Goal: Navigation & Orientation: Find specific page/section

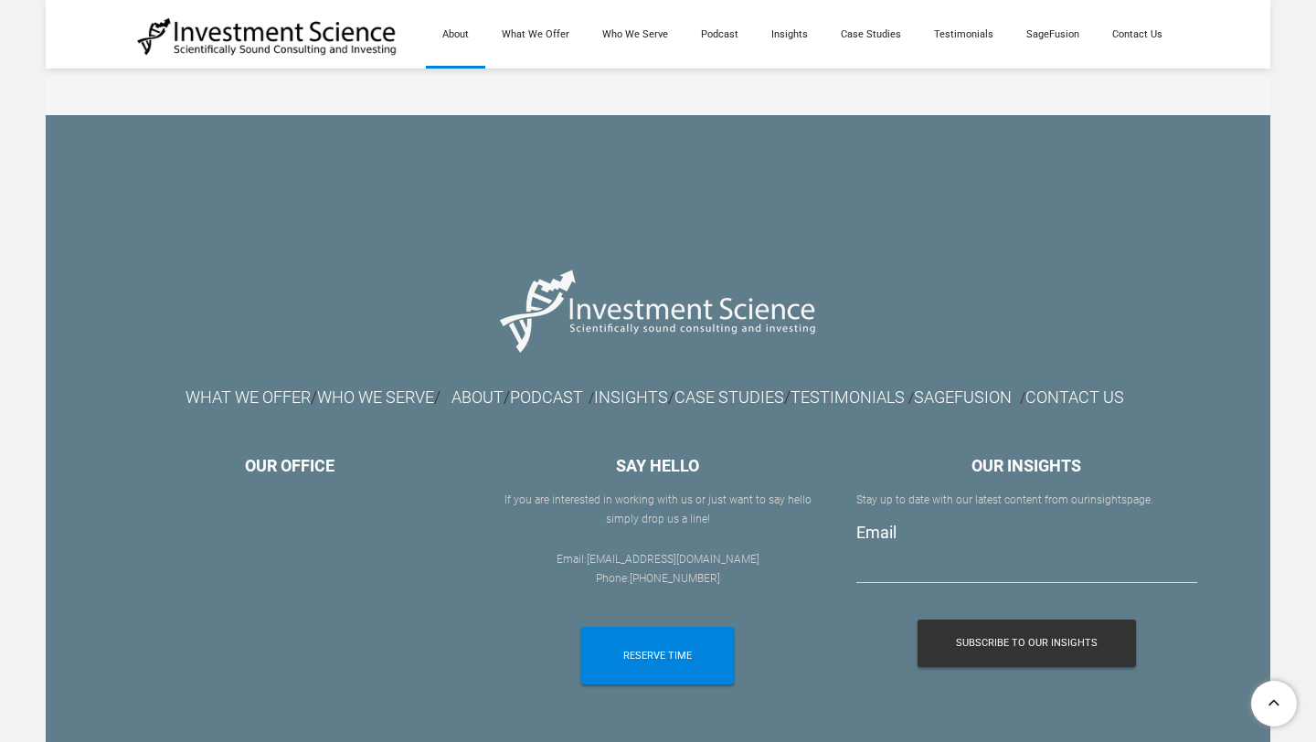
scroll to position [4432, 0]
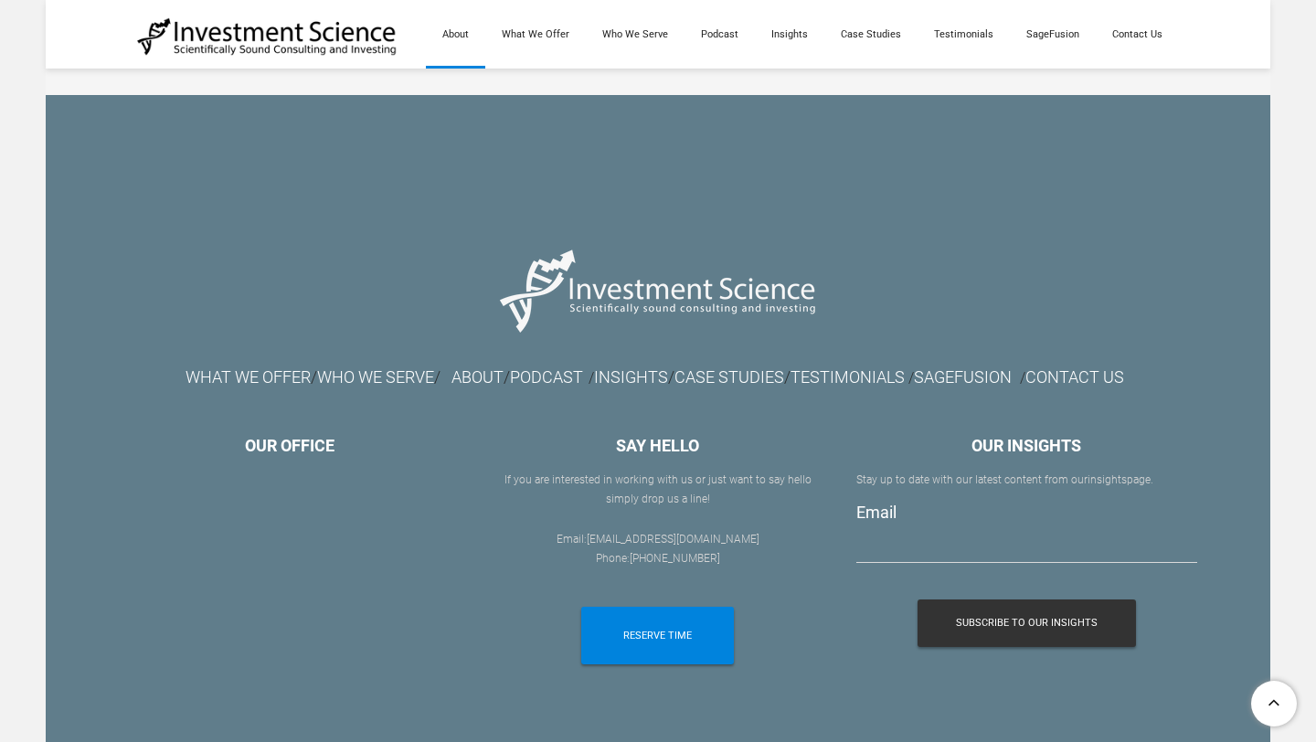
click at [363, 272] on div "WHAT WE OFFER / WHO WE SERVE / ABOUT / PODCAST / INSIGHTS / CASE STUDIES / TEST…" at bounding box center [658, 525] width 1079 height 679
click at [363, 357] on div "WHAT WE OFFER / WHO WE SERVE / ABOUT / PODCAST / INSIGHTS / CASE STUDIES / TEST…" at bounding box center [658, 376] width 1079 height 39
click at [365, 368] on font "WHO WE SERVE" at bounding box center [375, 377] width 117 height 19
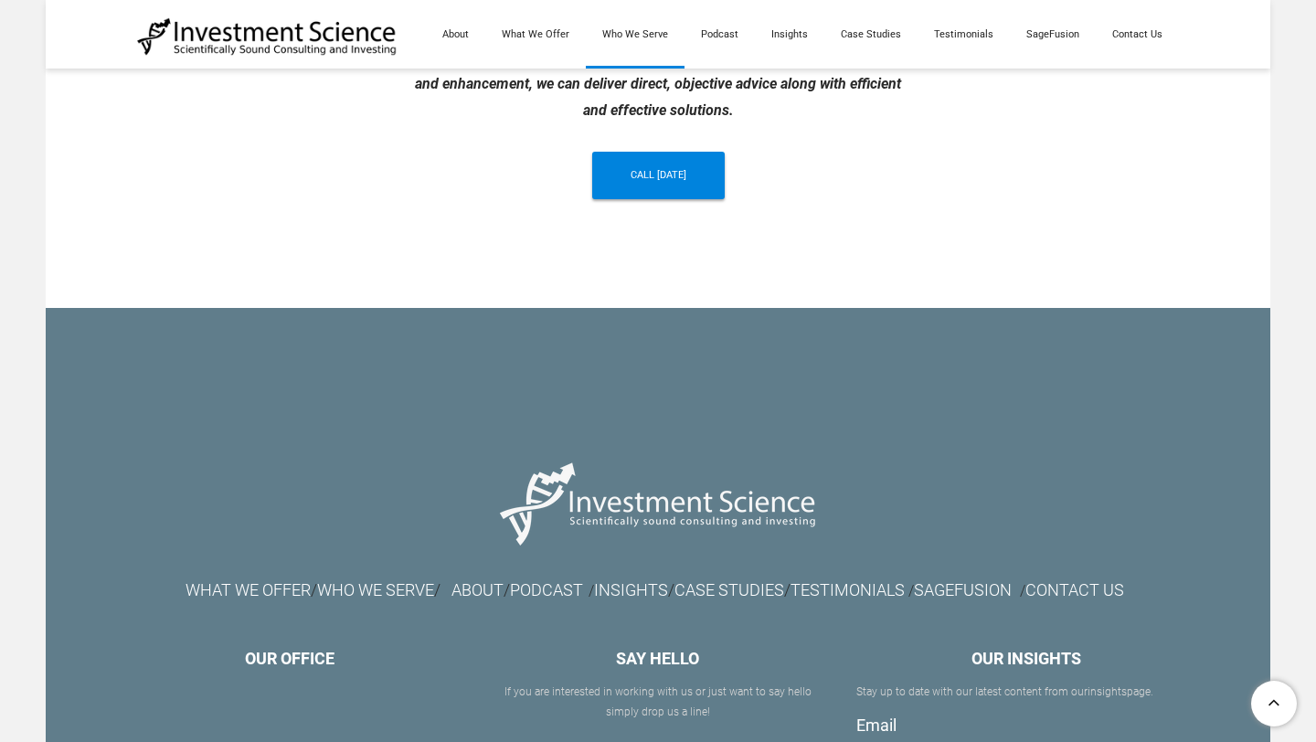
scroll to position [2208, 0]
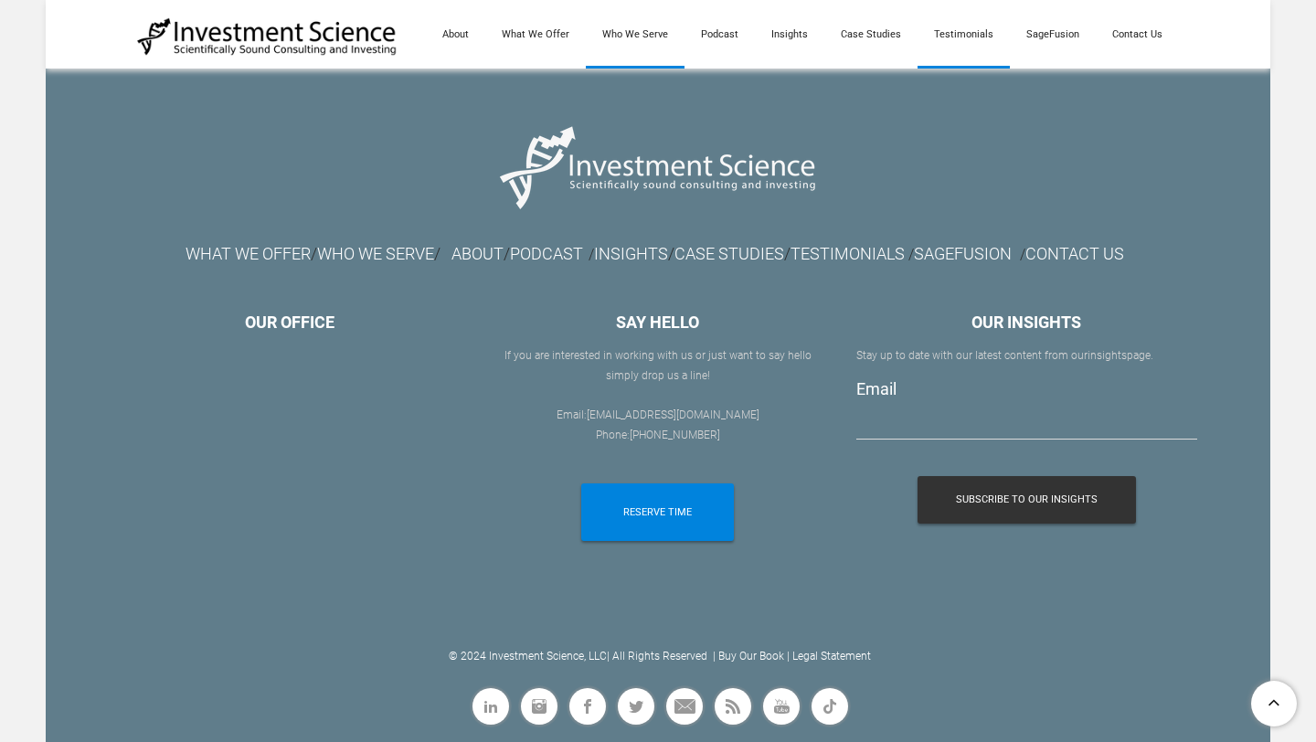
click at [948, 56] on link "Testimonials" at bounding box center [964, 34] width 92 height 69
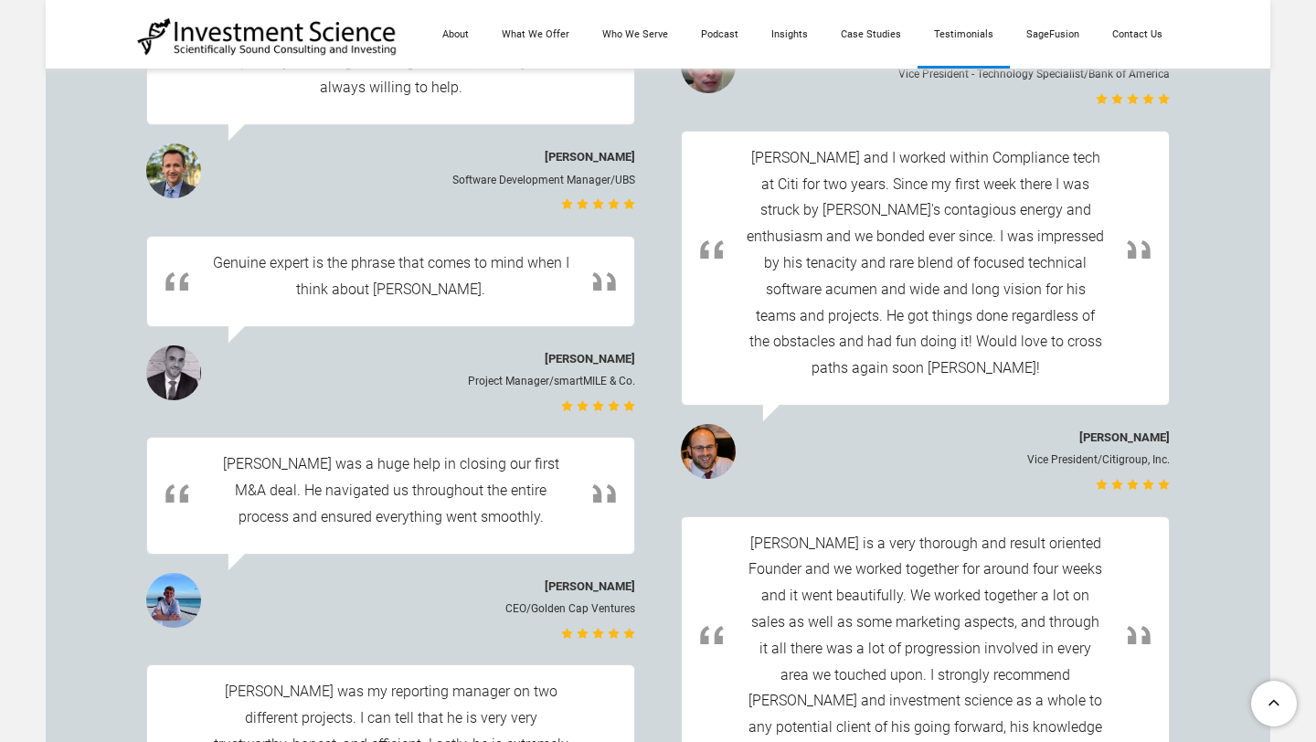
scroll to position [4180, 0]
